Goal: Navigation & Orientation: Find specific page/section

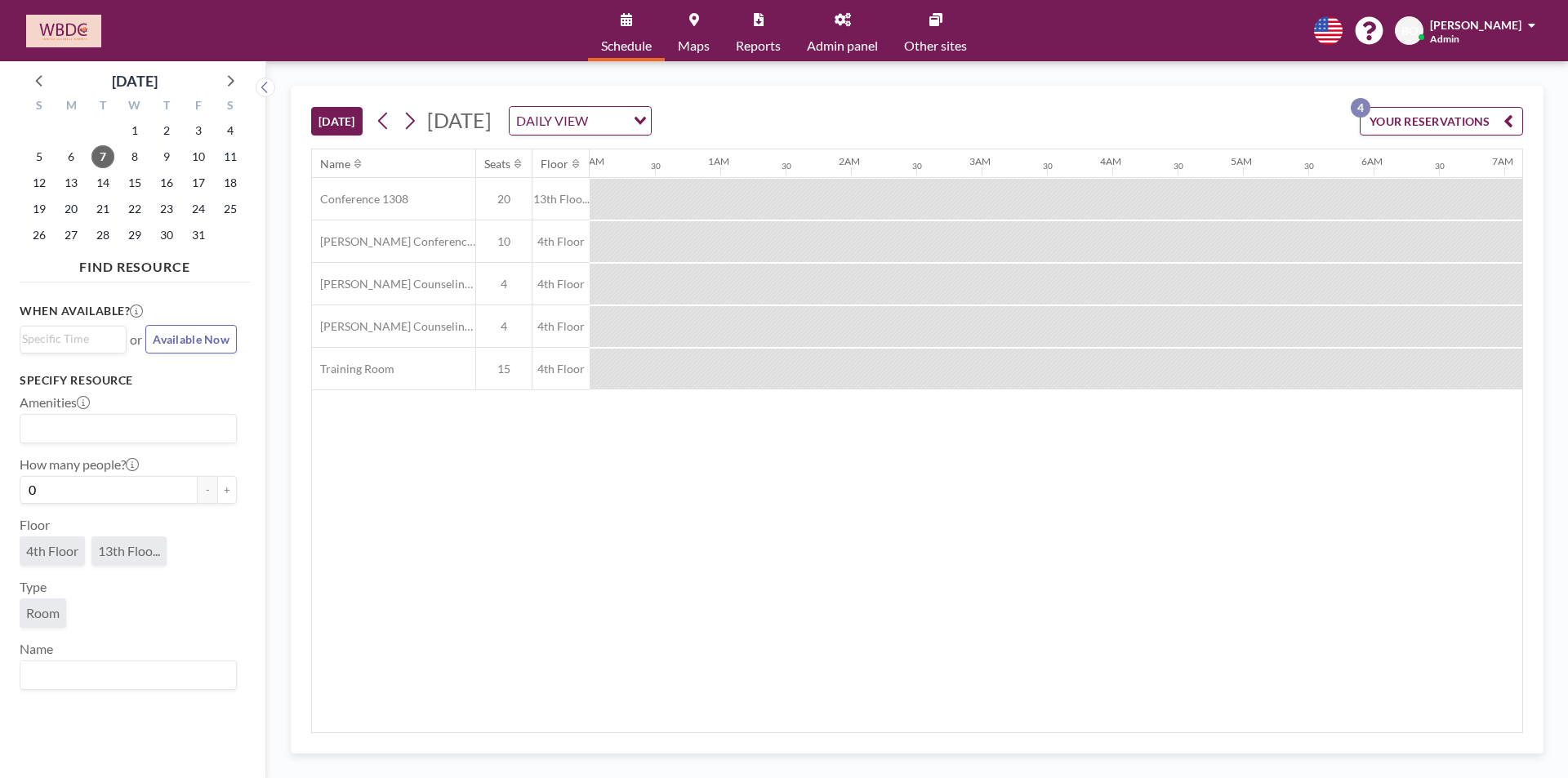
scroll to position [0, 2156]
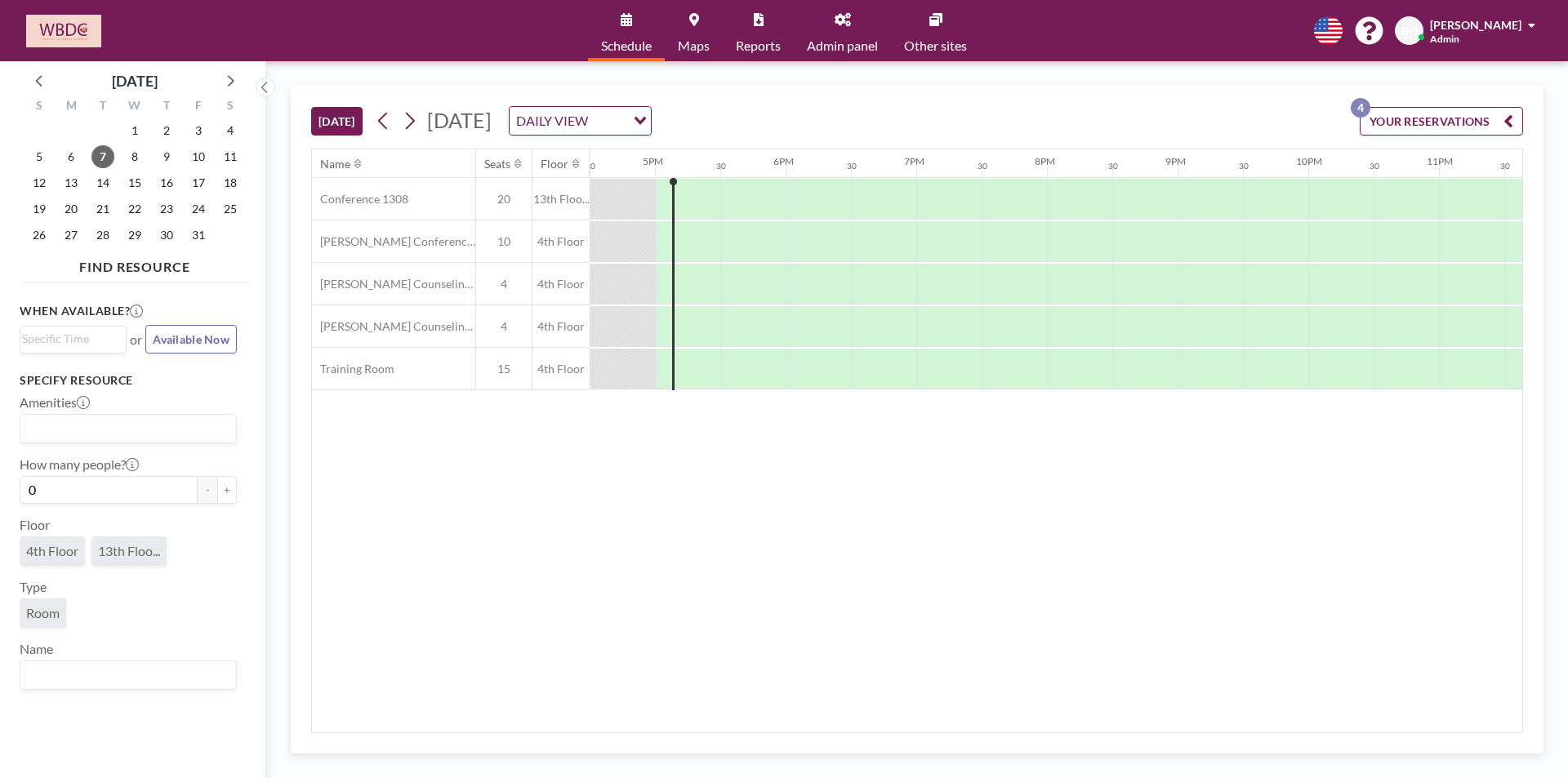
click at [1508, 24] on span "[PERSON_NAME]" at bounding box center [1475, 24] width 92 height 14
click at [851, 43] on span "Admin panel" at bounding box center [842, 45] width 71 height 13
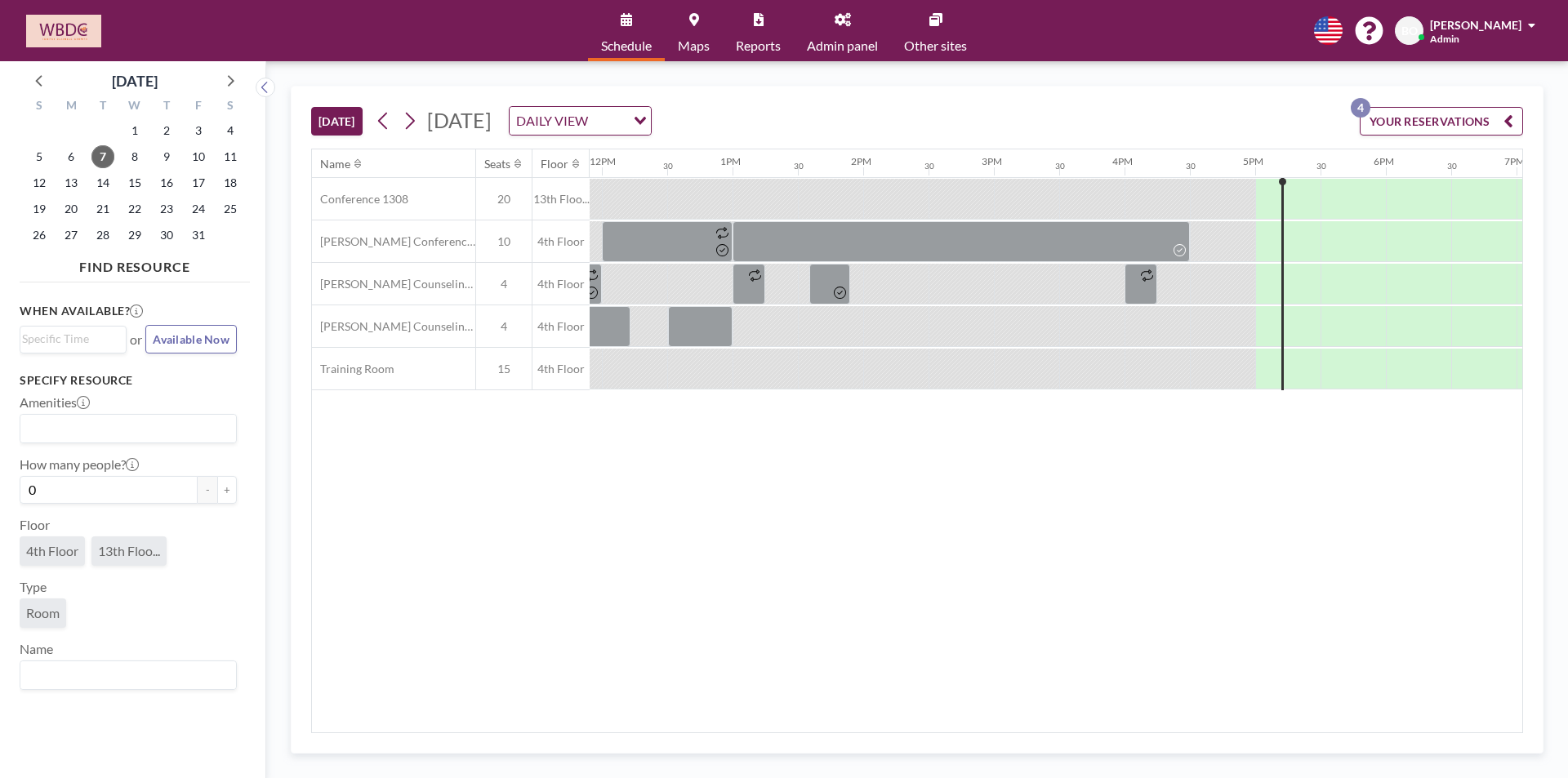
scroll to position [0, 1568]
